Goal: Navigation & Orientation: Find specific page/section

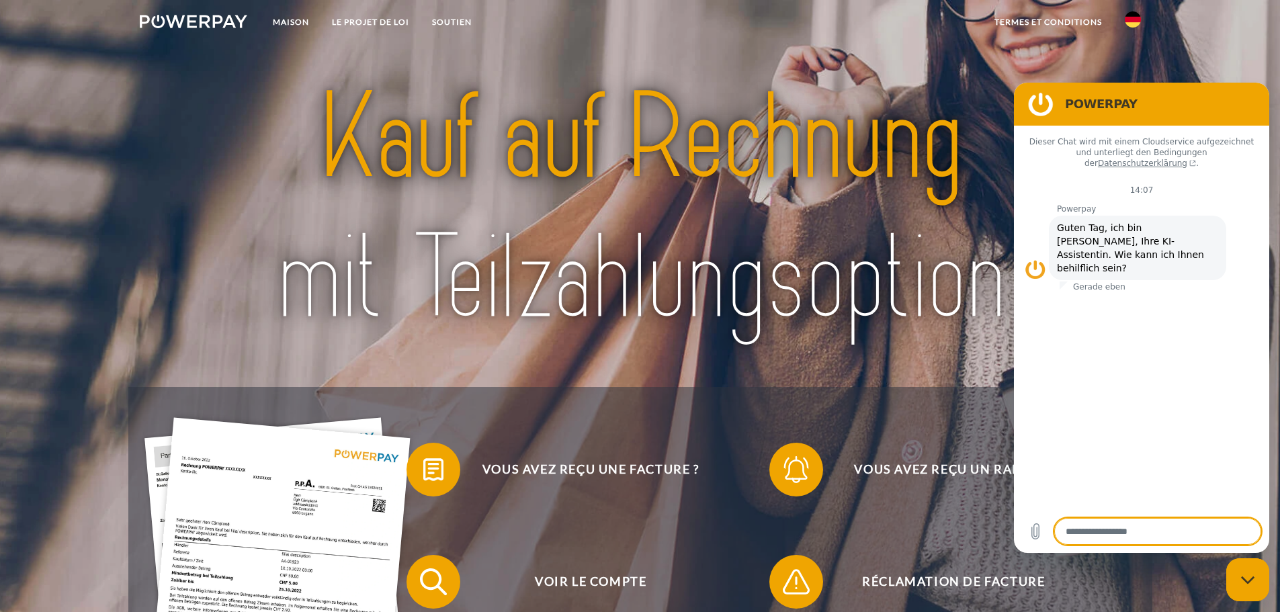
type textarea "*"
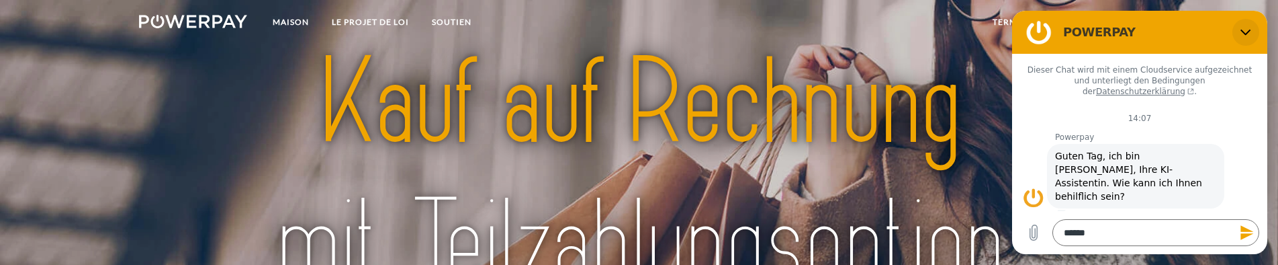
click at [1242, 28] on icon "Schließen" at bounding box center [1246, 32] width 11 height 11
type textarea "*"
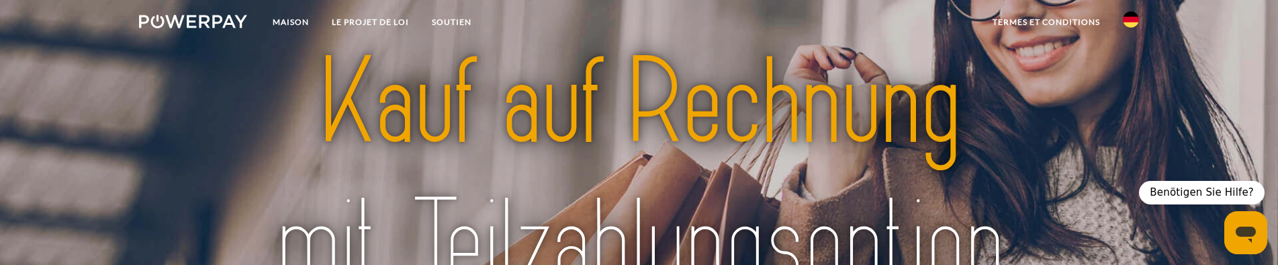
click at [1127, 19] on img at bounding box center [1131, 19] width 16 height 16
click at [1124, 60] on img at bounding box center [1131, 63] width 16 height 16
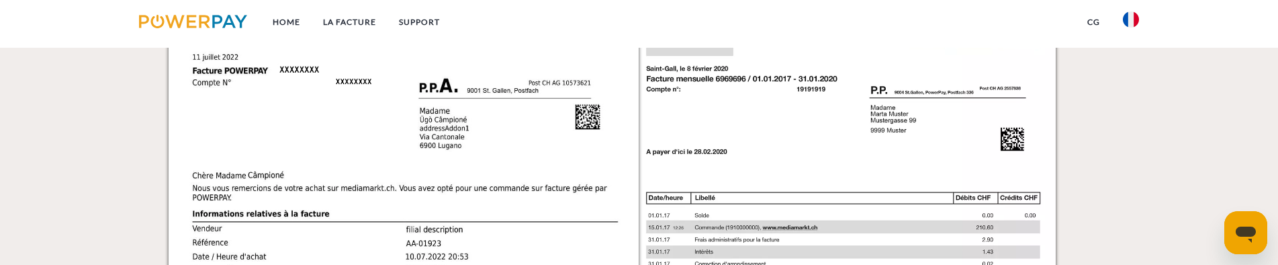
scroll to position [1279, 0]
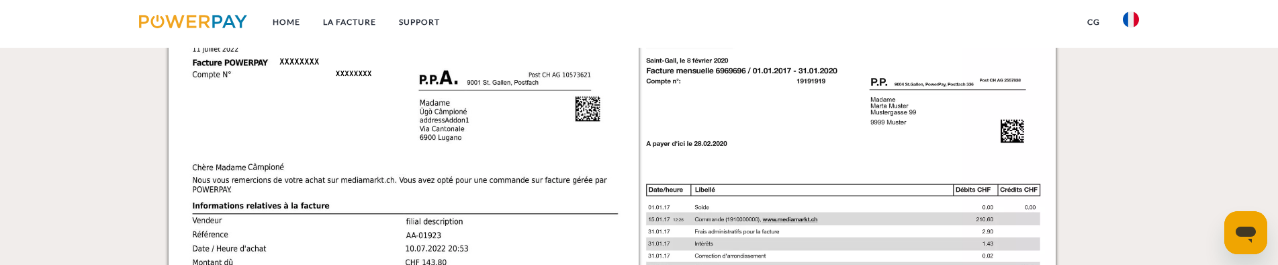
click at [211, 13] on link at bounding box center [193, 24] width 131 height 28
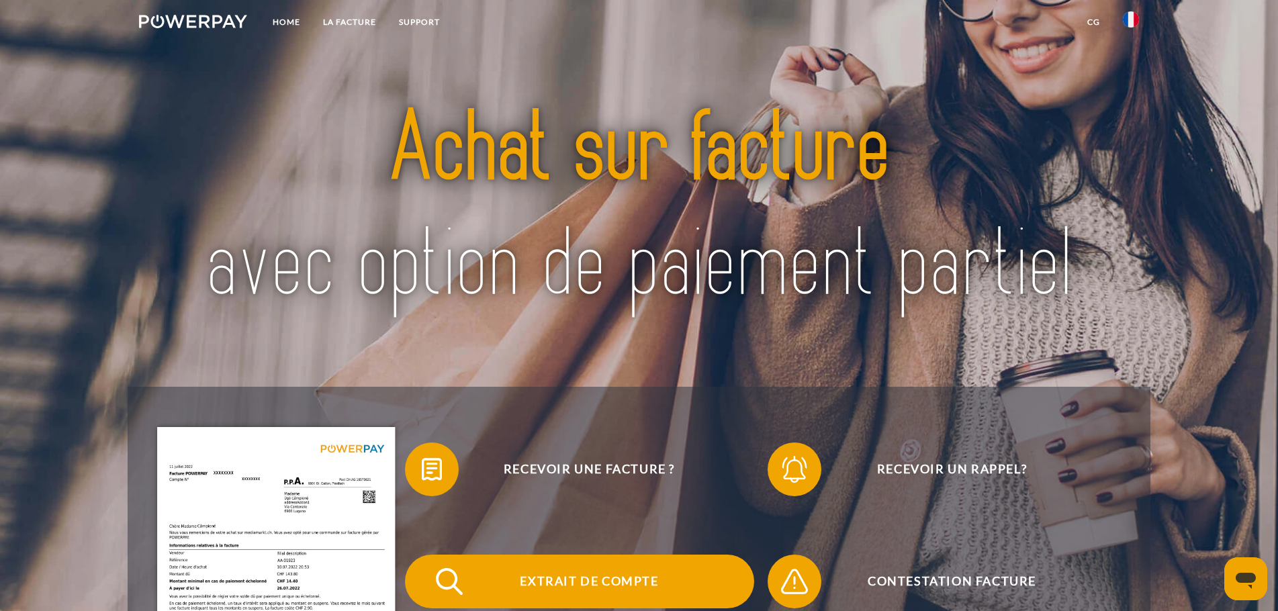
click at [594, 264] on span "Extrait de compte" at bounding box center [589, 582] width 329 height 54
